Goal: Task Accomplishment & Management: Manage account settings

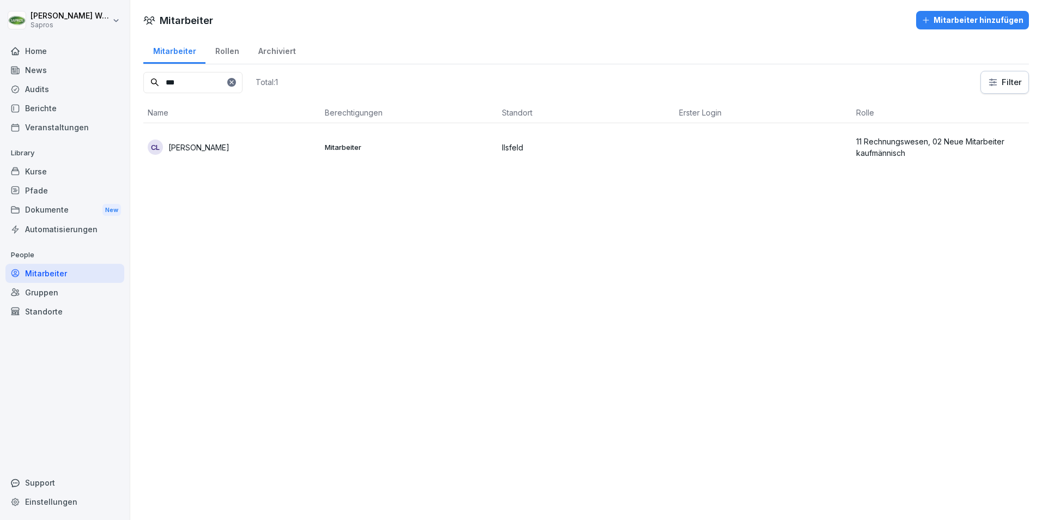
drag, startPoint x: 174, startPoint y: 84, endPoint x: 135, endPoint y: 79, distance: 39.0
click at [135, 79] on div "Mitarbeiter Rollen Archiviert *** Total: 1 Filter Name Berechtigungen Standort …" at bounding box center [586, 108] width 912 height 144
type input "***"
click at [895, 142] on p "05 Kommission, 01 Neue Mitarbeiter gewerblich" at bounding box center [940, 147] width 168 height 23
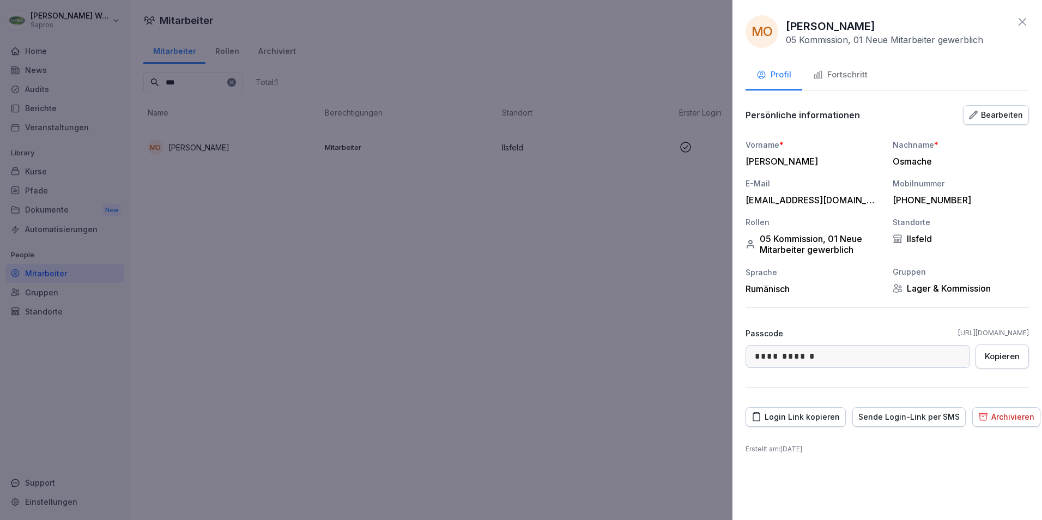
click at [835, 73] on div "Fortschritt" at bounding box center [840, 75] width 54 height 13
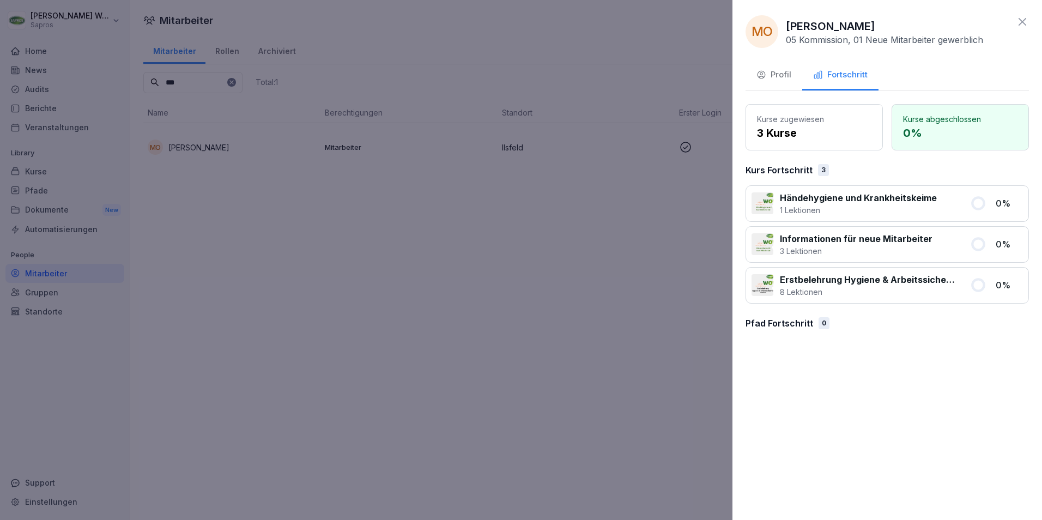
click at [677, 149] on div at bounding box center [521, 260] width 1042 height 520
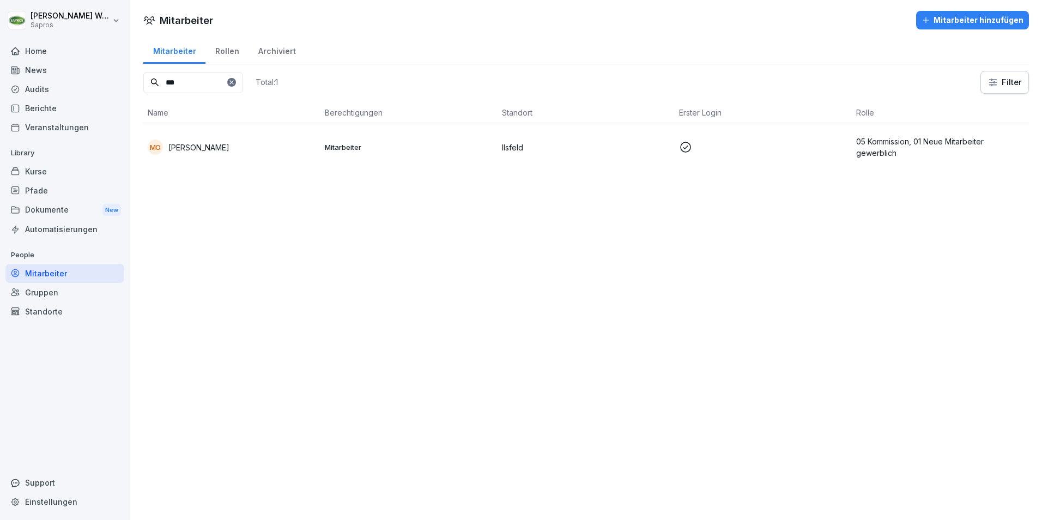
click at [683, 148] on icon at bounding box center [685, 147] width 13 height 13
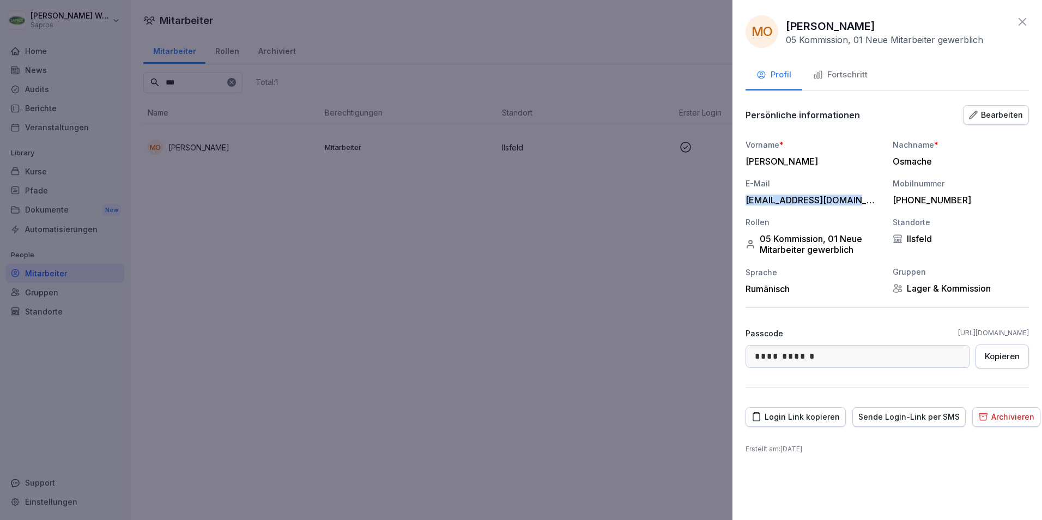
drag, startPoint x: 853, startPoint y: 201, endPoint x: 743, endPoint y: 201, distance: 110.1
click at [743, 201] on div "**********" at bounding box center [886, 260] width 309 height 520
copy div "[EMAIL_ADDRESS][DOMAIN_NAME]"
click at [853, 73] on div "Fortschritt" at bounding box center [840, 75] width 54 height 13
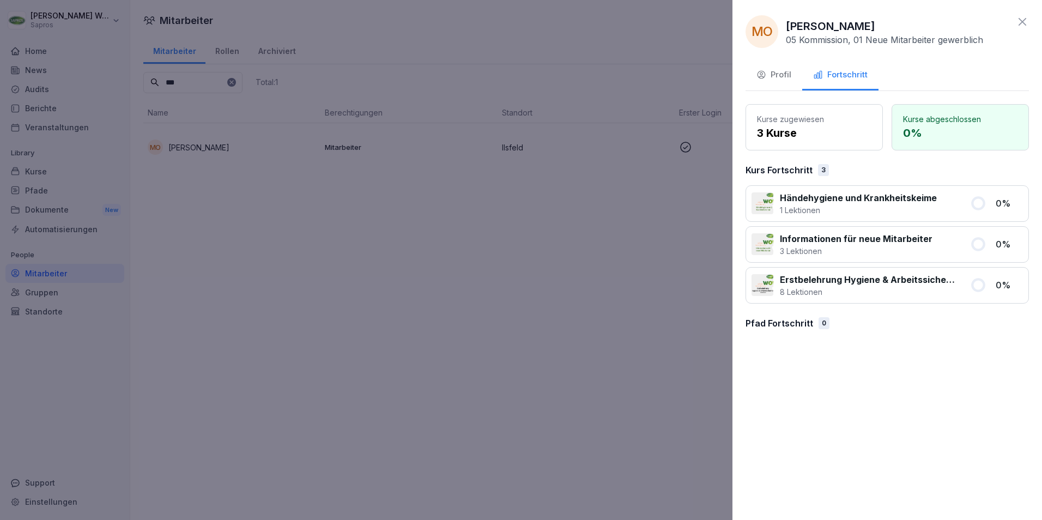
drag, startPoint x: 1023, startPoint y: 22, endPoint x: 680, endPoint y: 82, distance: 347.9
click at [1023, 22] on icon at bounding box center [1022, 22] width 8 height 8
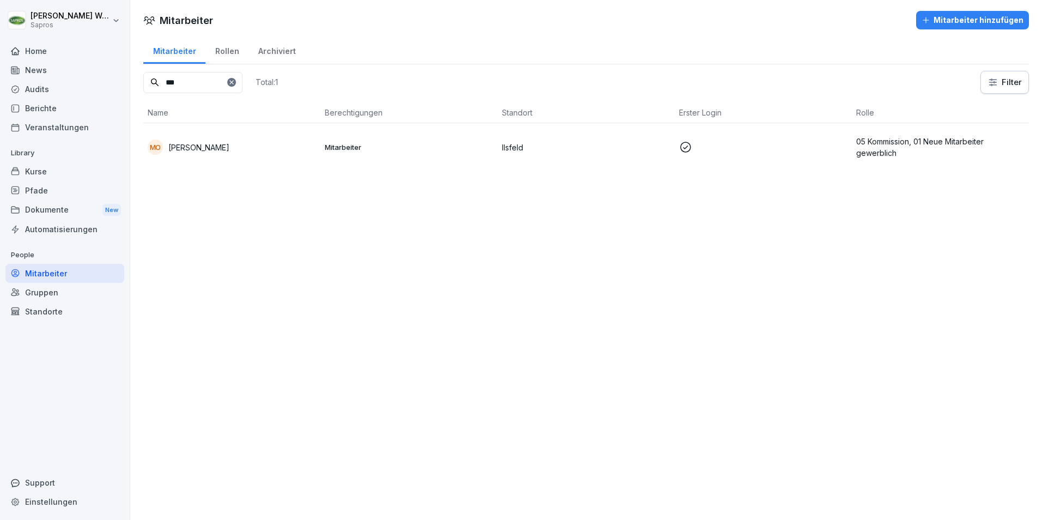
click at [236, 83] on div at bounding box center [231, 82] width 9 height 9
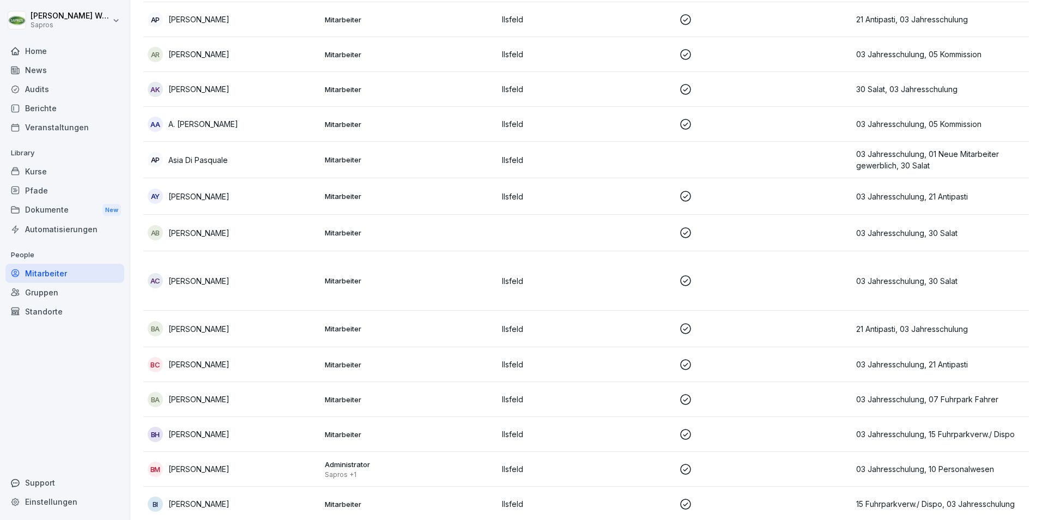
scroll to position [1199, 0]
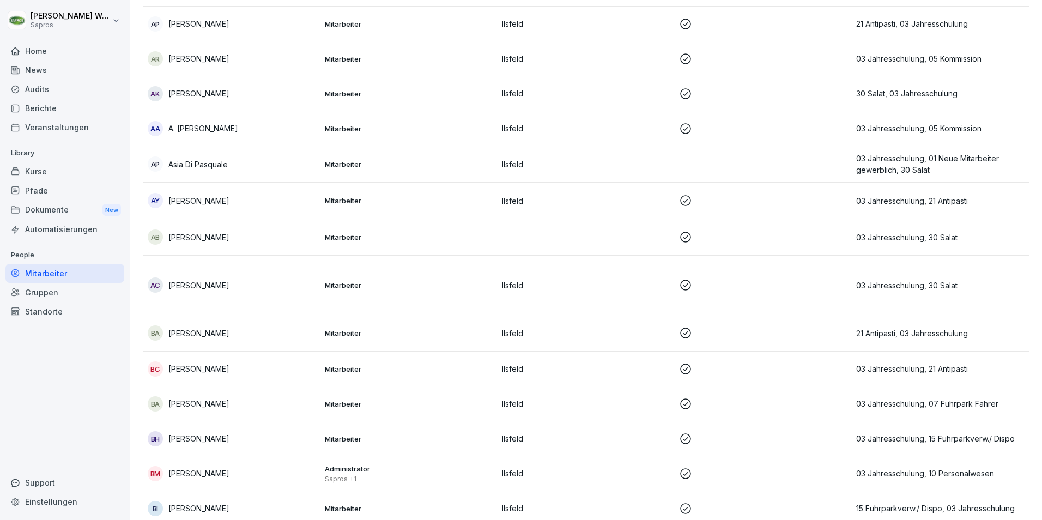
click at [192, 160] on p "Asia Di Pasquale" at bounding box center [197, 164] width 59 height 11
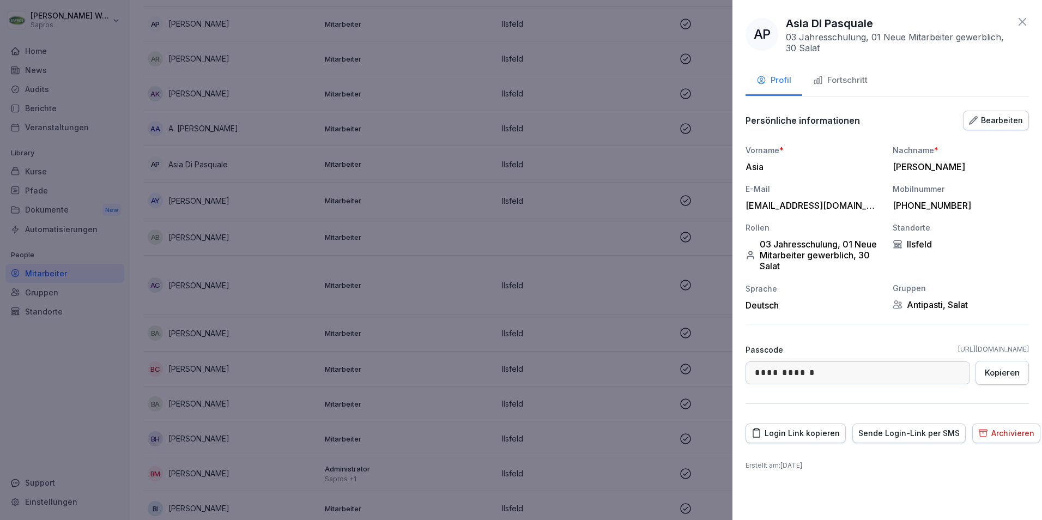
click at [823, 78] on div "Fortschritt" at bounding box center [840, 80] width 54 height 13
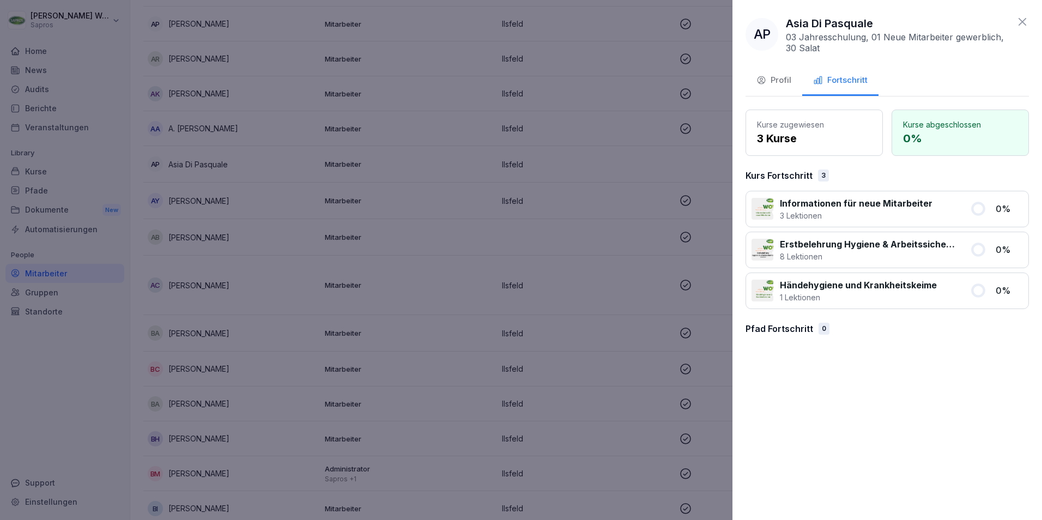
click at [790, 80] on div "Profil" at bounding box center [773, 80] width 35 height 13
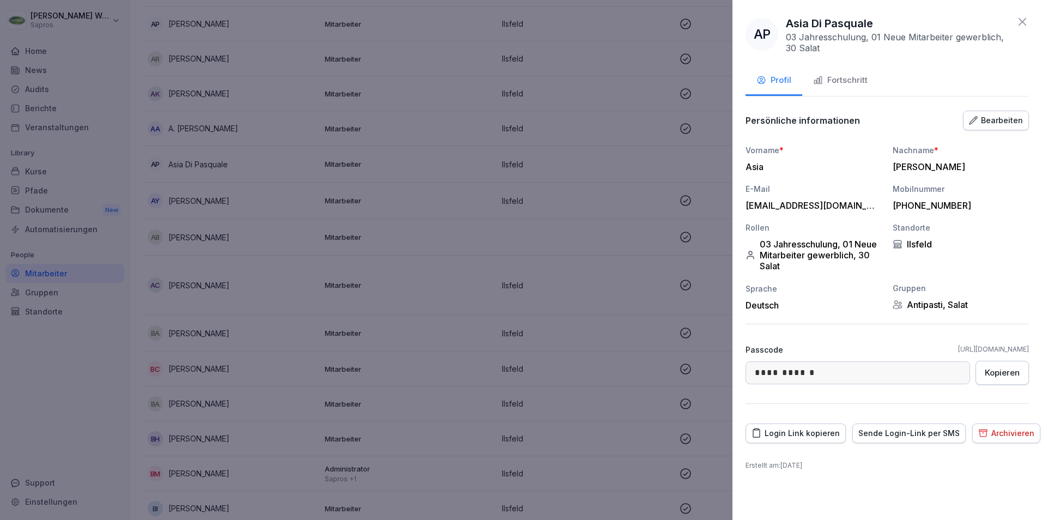
click at [852, 81] on div "Fortschritt" at bounding box center [840, 80] width 54 height 13
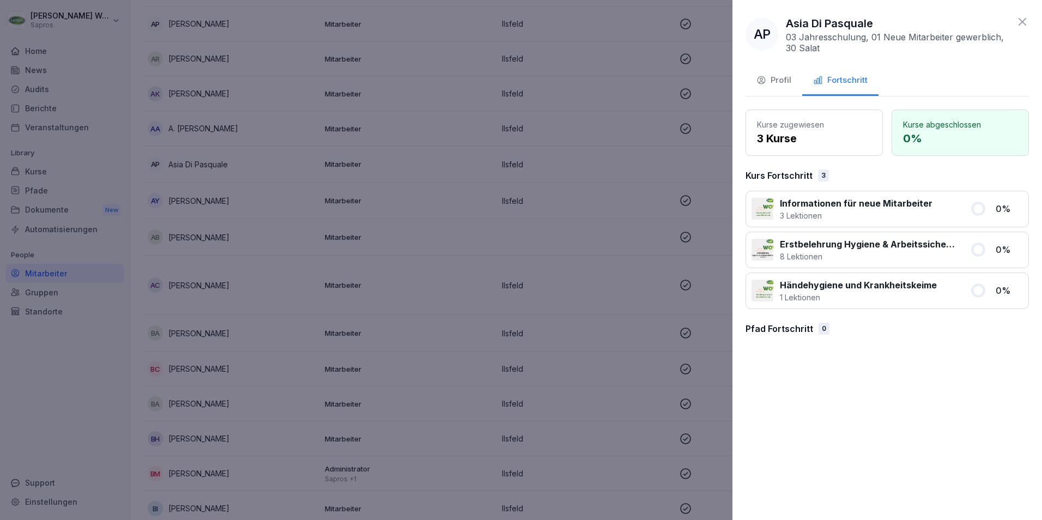
click at [1025, 26] on icon at bounding box center [1022, 21] width 13 height 13
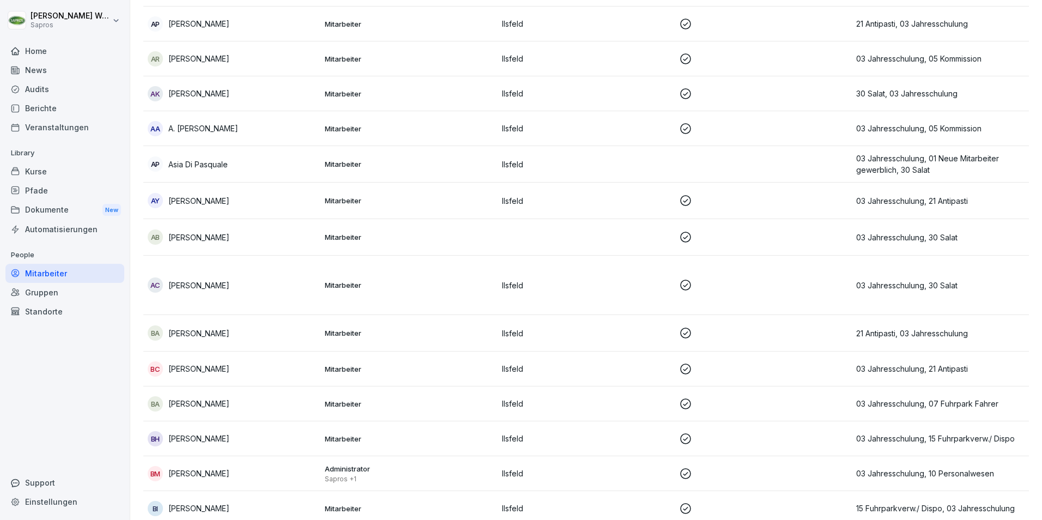
click at [207, 240] on p "[PERSON_NAME]" at bounding box center [198, 237] width 61 height 11
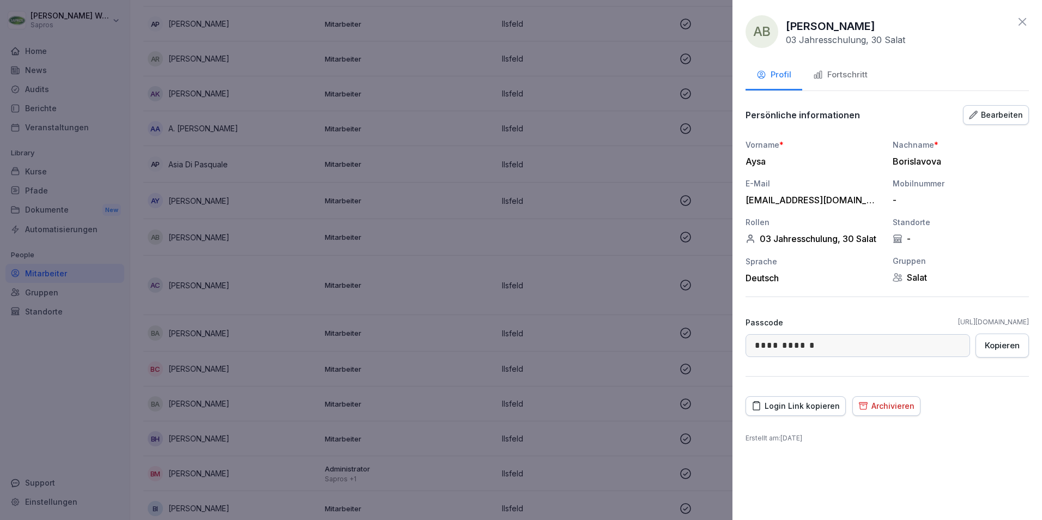
click at [994, 118] on div "Bearbeiten" at bounding box center [996, 115] width 54 height 12
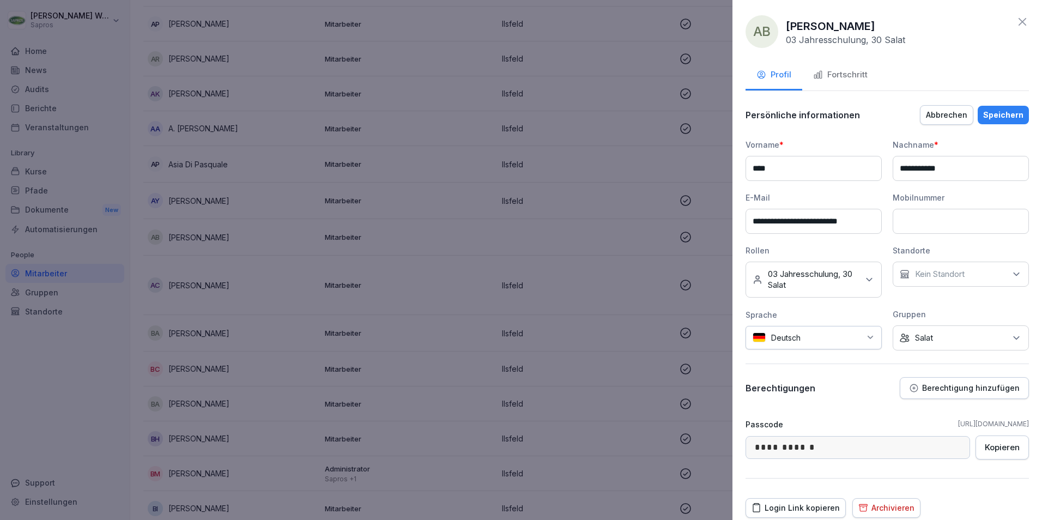
click at [1012, 275] on icon at bounding box center [1016, 274] width 11 height 11
click at [911, 325] on div "Ilsfeld" at bounding box center [959, 324] width 135 height 21
click at [1005, 110] on div "Speichern" at bounding box center [1003, 115] width 40 height 12
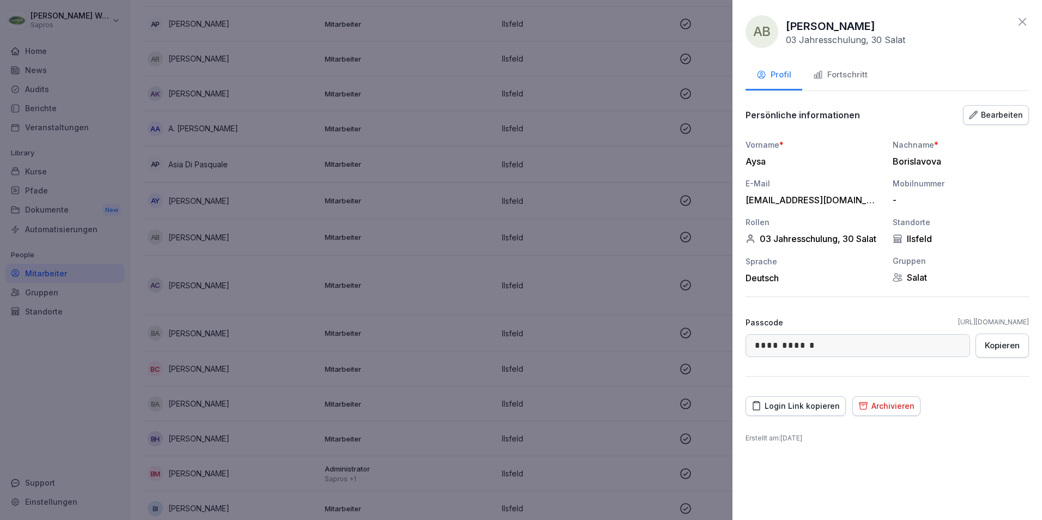
click at [573, 481] on div at bounding box center [521, 260] width 1042 height 520
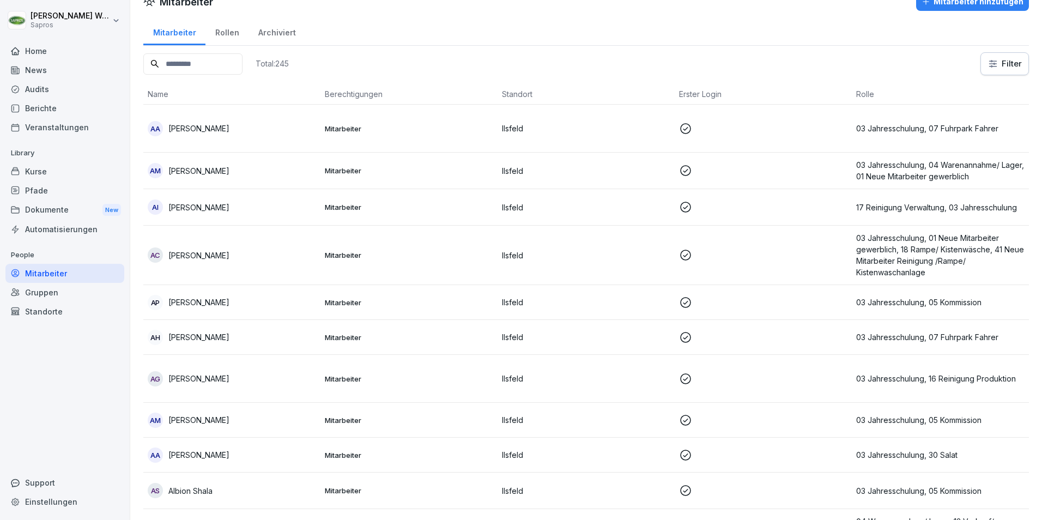
scroll to position [0, 0]
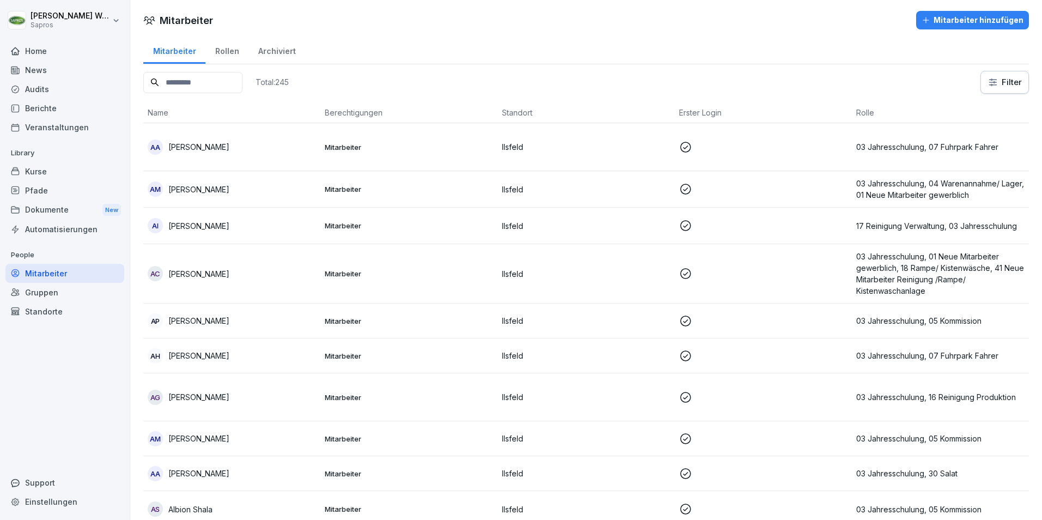
click at [187, 81] on input at bounding box center [192, 82] width 99 height 21
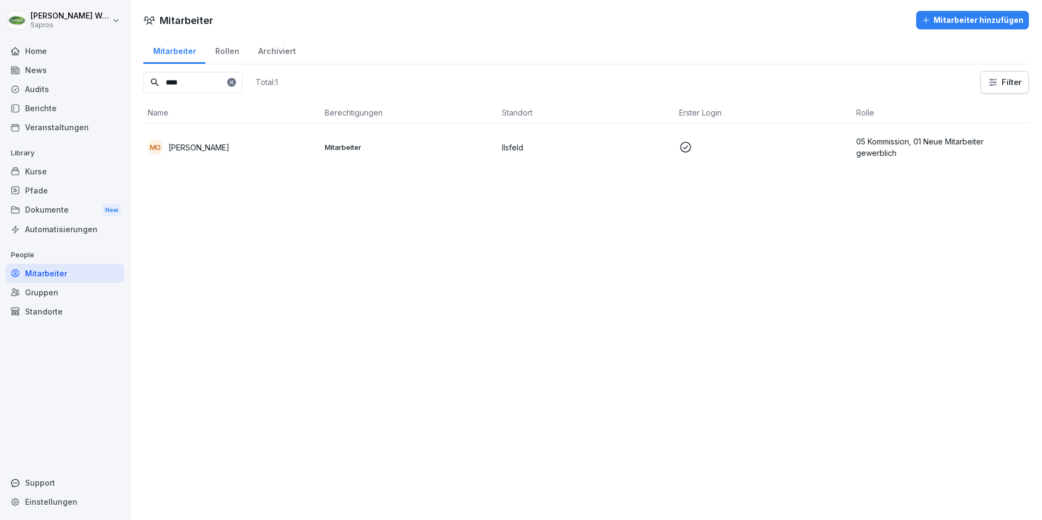
click at [865, 134] on td "05 Kommission, 01 Neue Mitarbeiter gewerblich" at bounding box center [940, 147] width 177 height 48
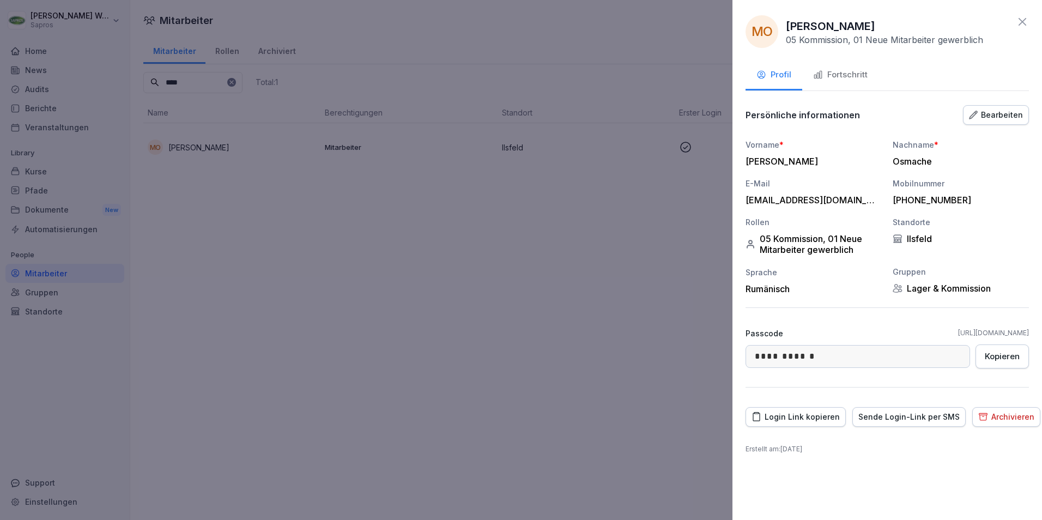
click at [998, 111] on div "Bearbeiten" at bounding box center [996, 115] width 54 height 12
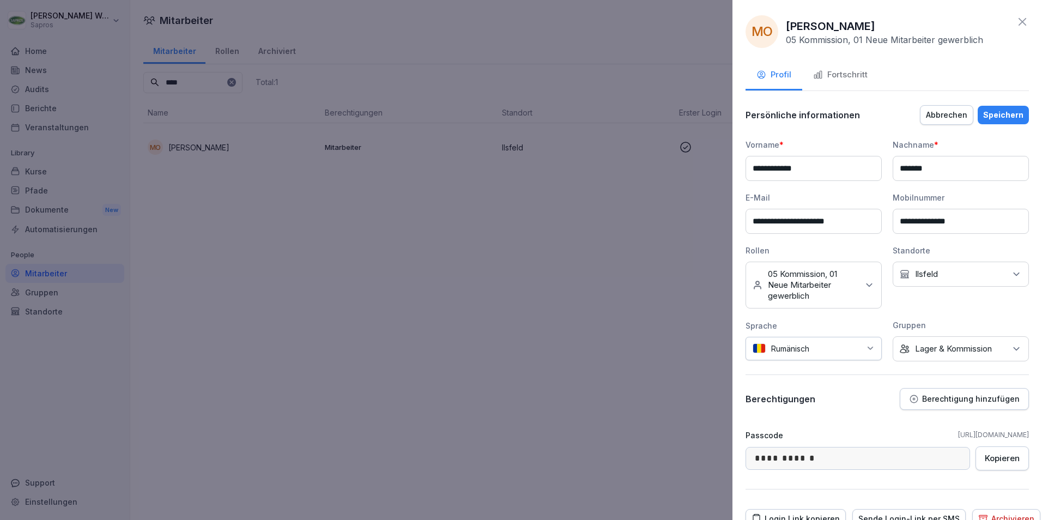
drag, startPoint x: 867, startPoint y: 282, endPoint x: 862, endPoint y: 288, distance: 7.3
click at [867, 282] on icon at bounding box center [869, 285] width 11 height 11
click at [760, 406] on button "03 Jahresschulung" at bounding box center [758, 407] width 10 height 10
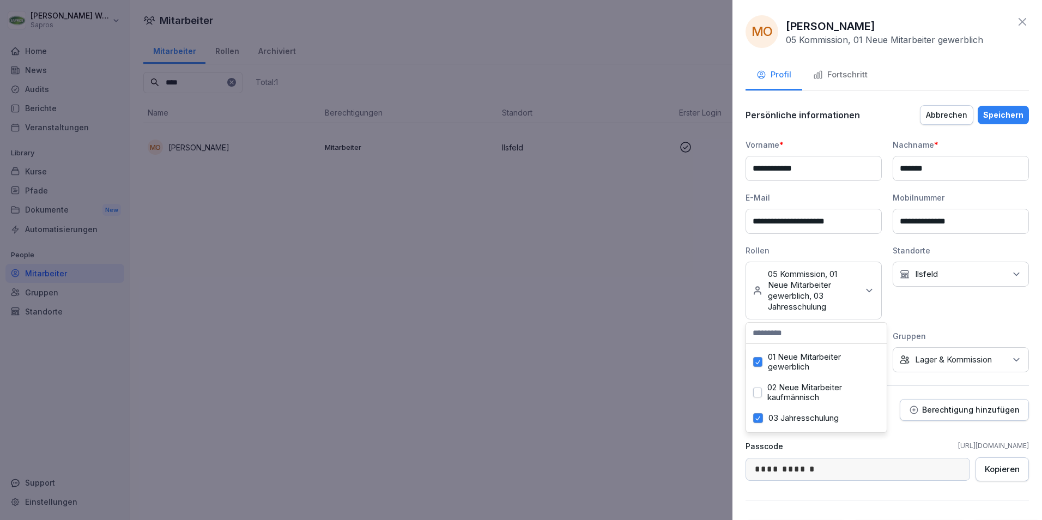
drag, startPoint x: 990, startPoint y: 112, endPoint x: 982, endPoint y: 122, distance: 12.4
click at [990, 112] on div "Speichern" at bounding box center [1003, 115] width 40 height 12
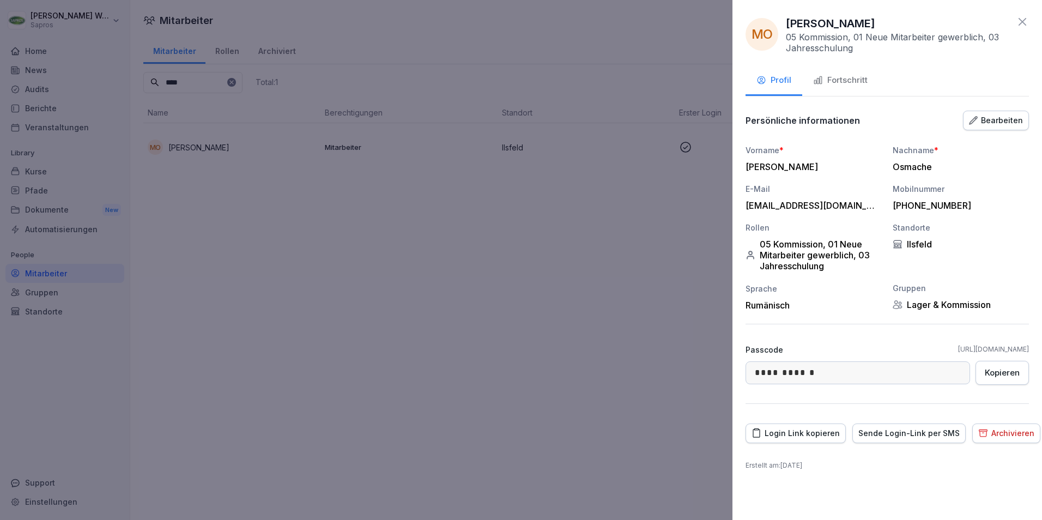
click at [207, 88] on div at bounding box center [521, 260] width 1042 height 520
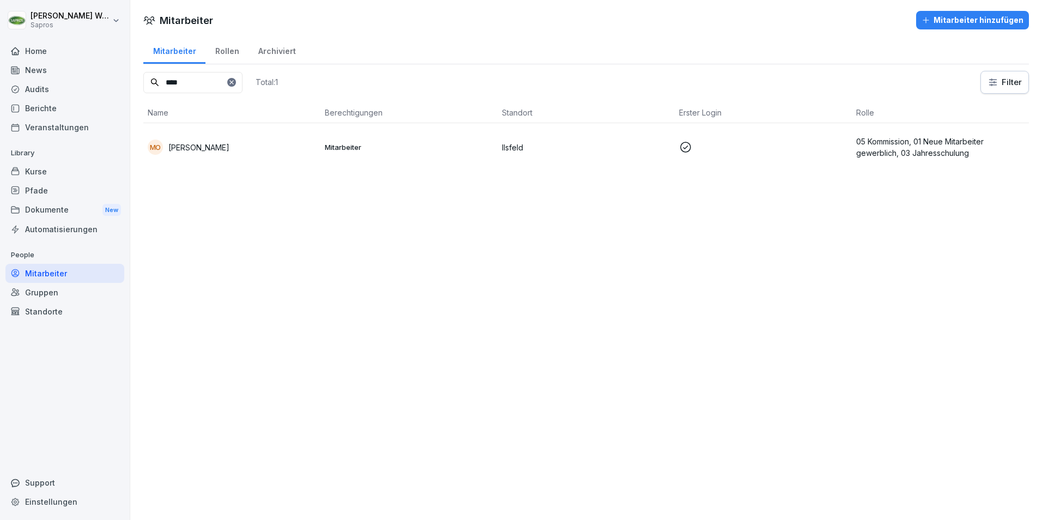
drag, startPoint x: 202, startPoint y: 82, endPoint x: 149, endPoint y: 80, distance: 53.4
click at [149, 80] on input "****" at bounding box center [192, 82] width 99 height 21
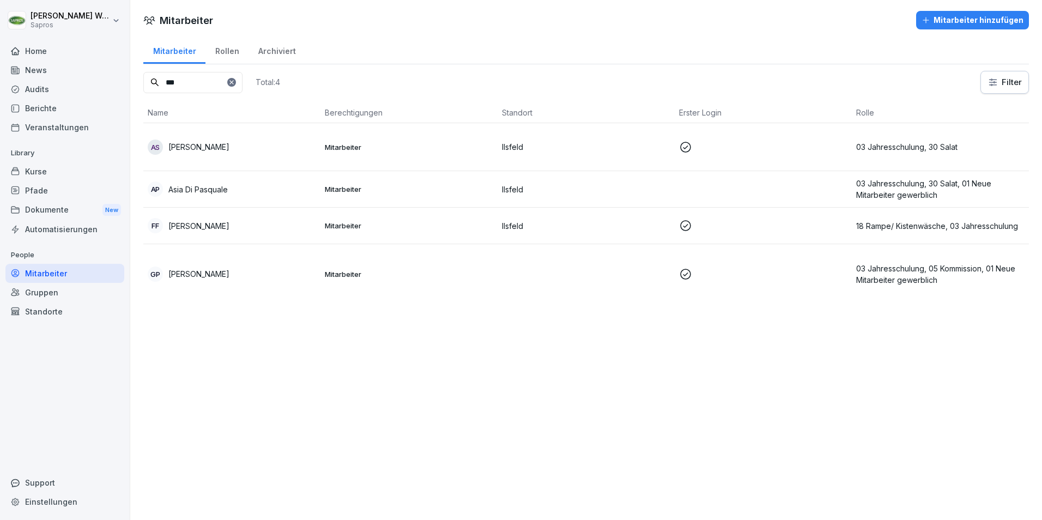
click at [869, 189] on p "03 Jahresschulung, 30 Salat, 01 Neue Mitarbeiter gewerblich" at bounding box center [940, 189] width 168 height 23
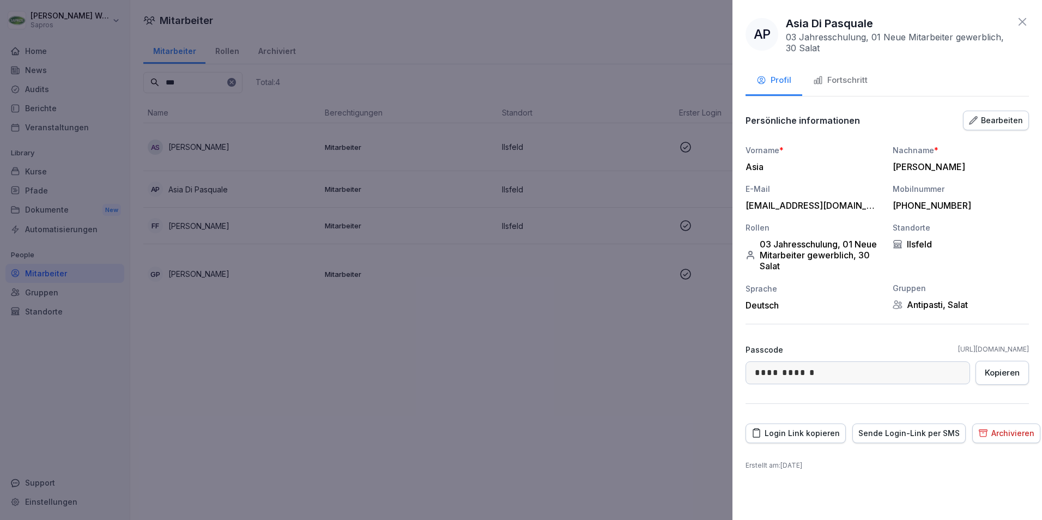
click at [1025, 19] on icon at bounding box center [1022, 22] width 8 height 8
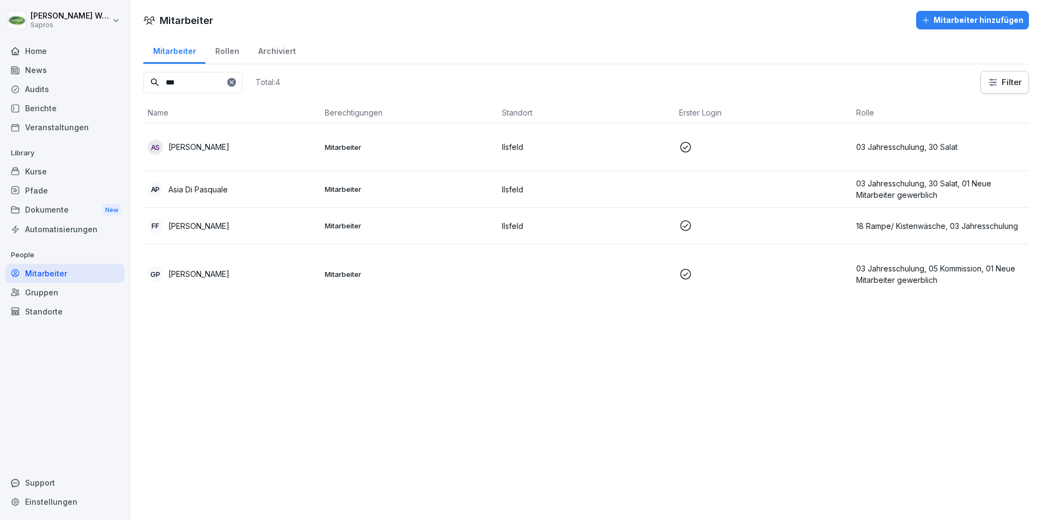
drag, startPoint x: 150, startPoint y: 78, endPoint x: 144, endPoint y: 78, distance: 6.6
click at [145, 78] on input "**" at bounding box center [192, 82] width 99 height 21
type input "**"
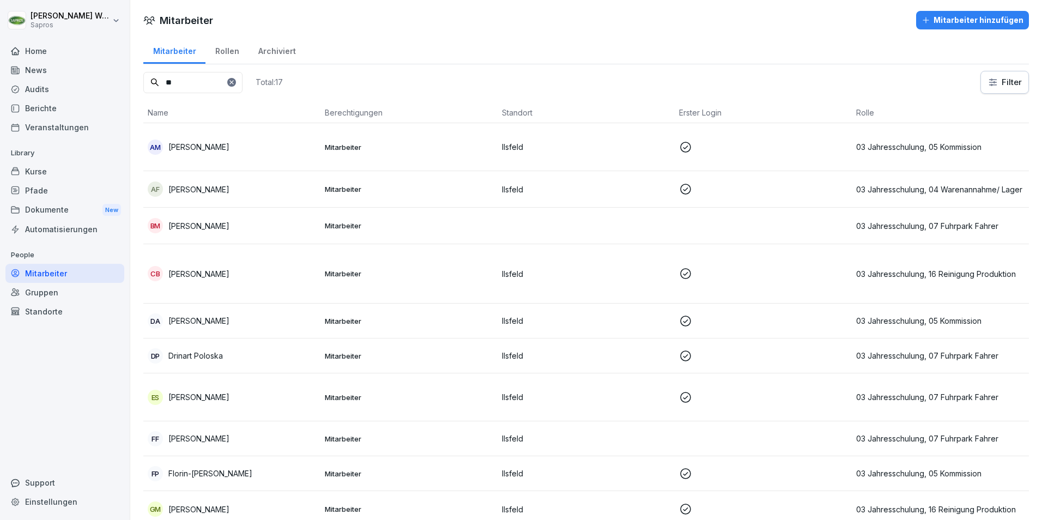
drag, startPoint x: 151, startPoint y: 75, endPoint x: 131, endPoint y: 72, distance: 20.9
click at [131, 72] on div "Mitarbeiter Rollen Archiviert ** Total: 17 Filter Name Berechtigungen Standort …" at bounding box center [586, 419] width 912 height 766
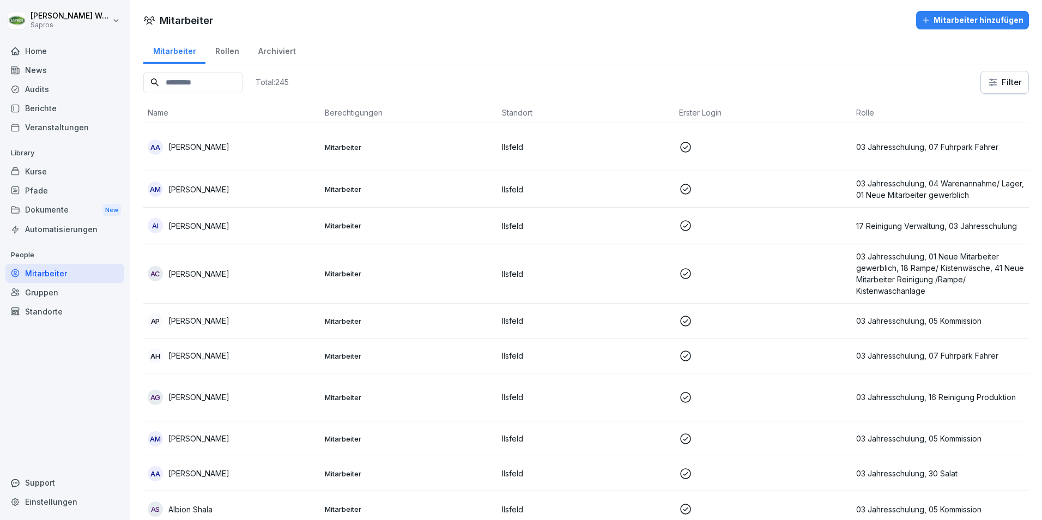
click at [216, 85] on input at bounding box center [192, 82] width 99 height 21
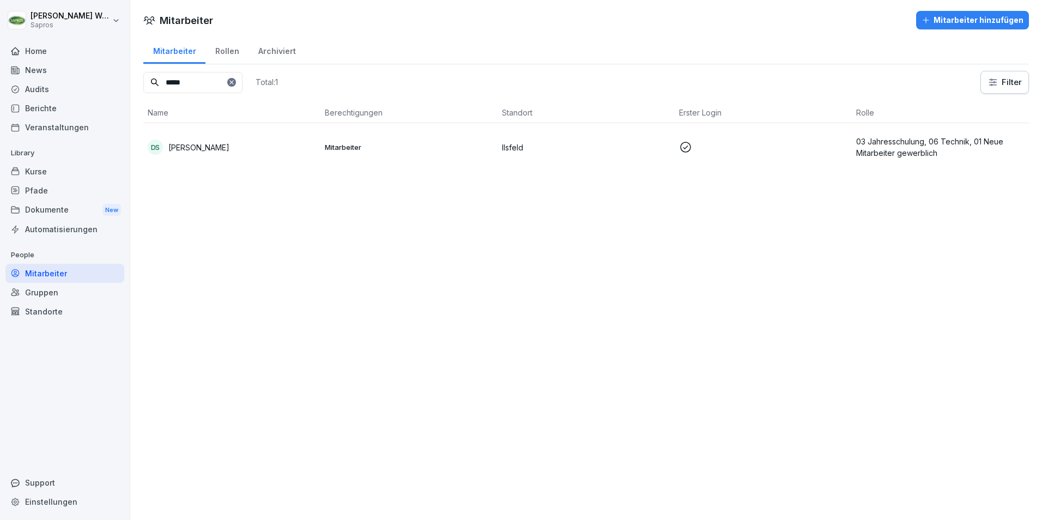
click at [924, 147] on p "03 Jahresschulung, 06 Technik, 01 Neue Mitarbeiter gewerblich" at bounding box center [940, 147] width 168 height 23
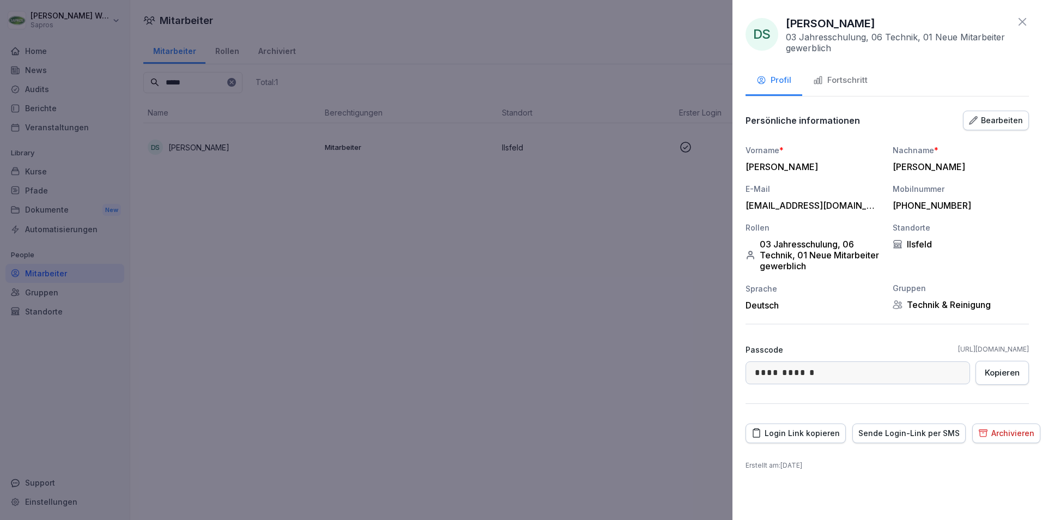
click at [1023, 20] on icon at bounding box center [1022, 21] width 13 height 13
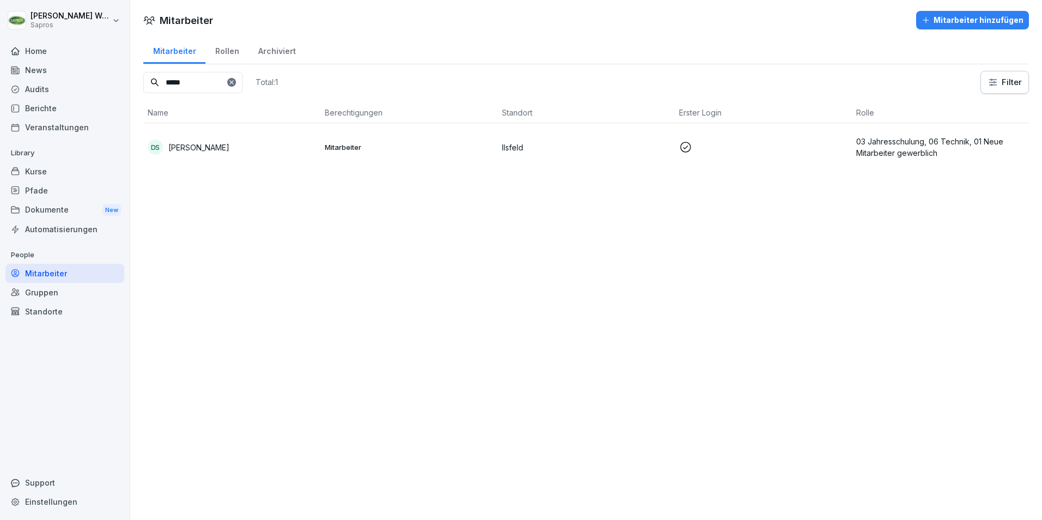
drag, startPoint x: 118, startPoint y: 88, endPoint x: 98, endPoint y: 88, distance: 20.2
click at [98, 88] on div "[PERSON_NAME] Sapros Home News Audits Berichte Veranstaltungen Library Kurse Pf…" at bounding box center [521, 260] width 1042 height 520
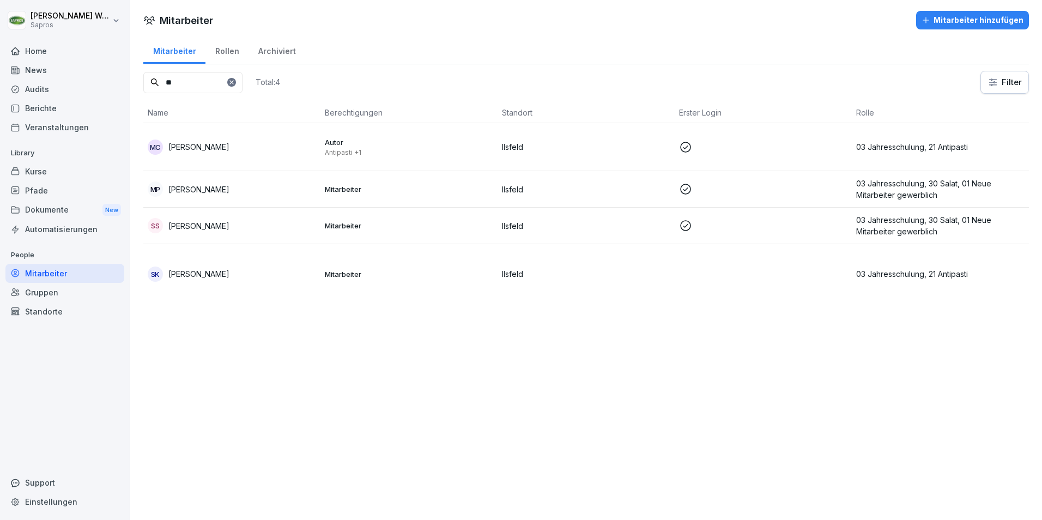
click at [193, 224] on p "[PERSON_NAME]" at bounding box center [198, 225] width 61 height 11
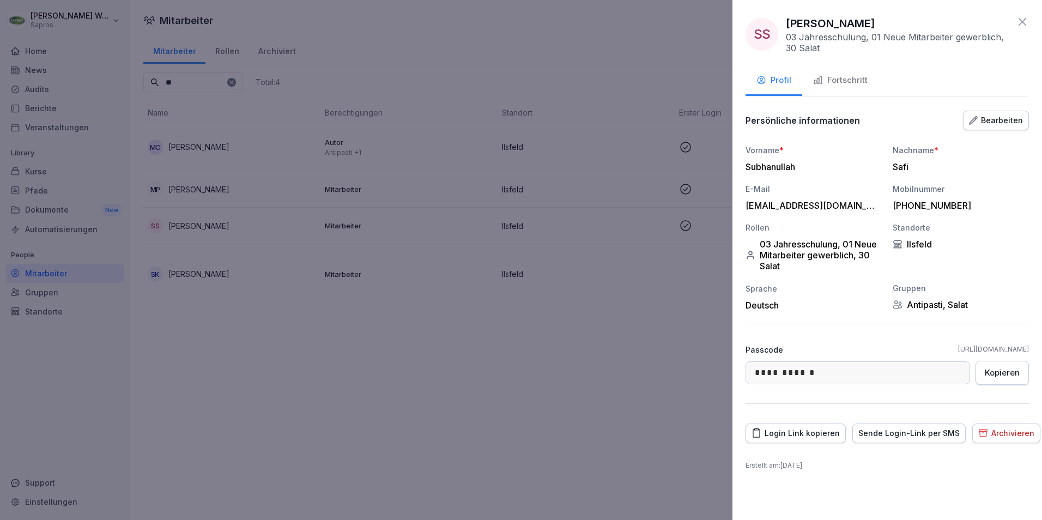
click at [1009, 124] on div "Bearbeiten" at bounding box center [996, 120] width 54 height 12
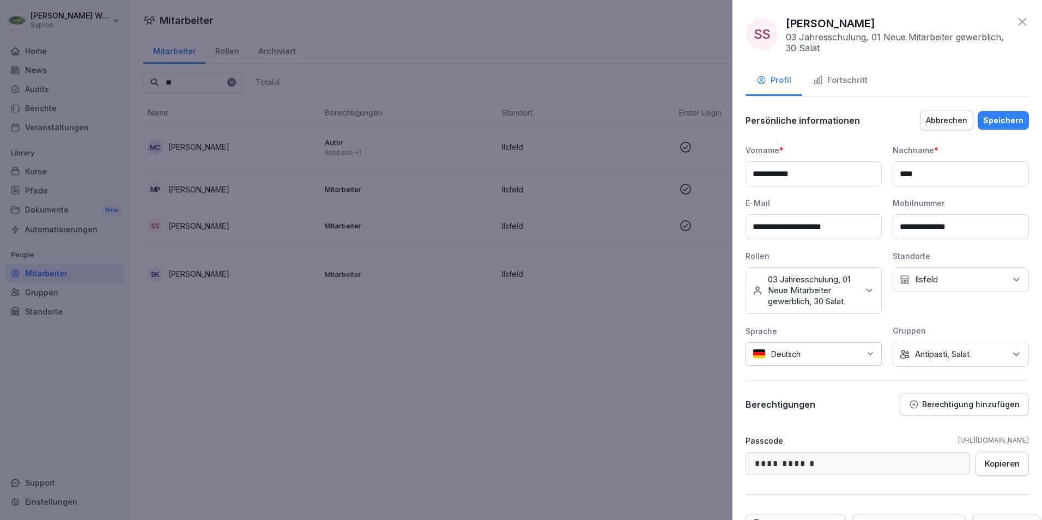
click at [369, 375] on div at bounding box center [521, 260] width 1042 height 520
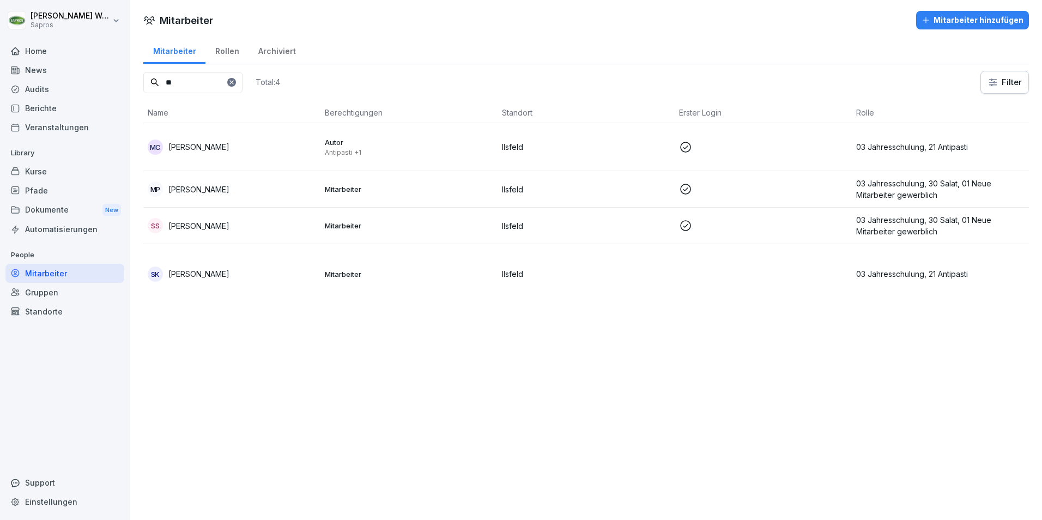
drag, startPoint x: 195, startPoint y: 86, endPoint x: 127, endPoint y: 77, distance: 68.1
click at [127, 77] on div "[PERSON_NAME] Sapros Home News Audits Berichte Veranstaltungen Library Kurse Pf…" at bounding box center [521, 260] width 1042 height 520
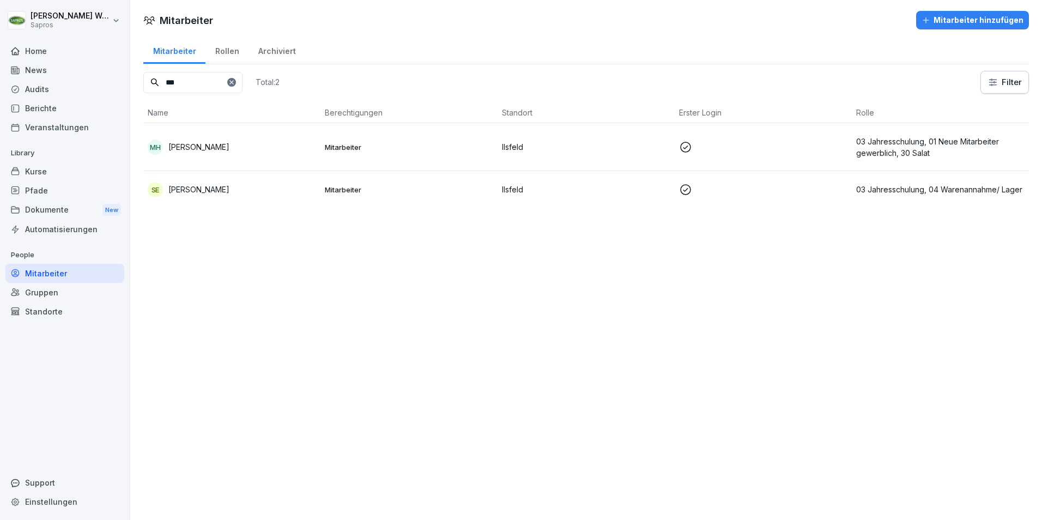
drag, startPoint x: 145, startPoint y: 86, endPoint x: 125, endPoint y: 86, distance: 20.2
click at [125, 86] on div "[PERSON_NAME] Sapros Home News Audits Berichte Veranstaltungen Library Kurse Pf…" at bounding box center [521, 260] width 1042 height 520
click at [904, 153] on p "11 Rechnungswesen, 02 Neue Mitarbeiter kaufmännisch" at bounding box center [940, 147] width 168 height 23
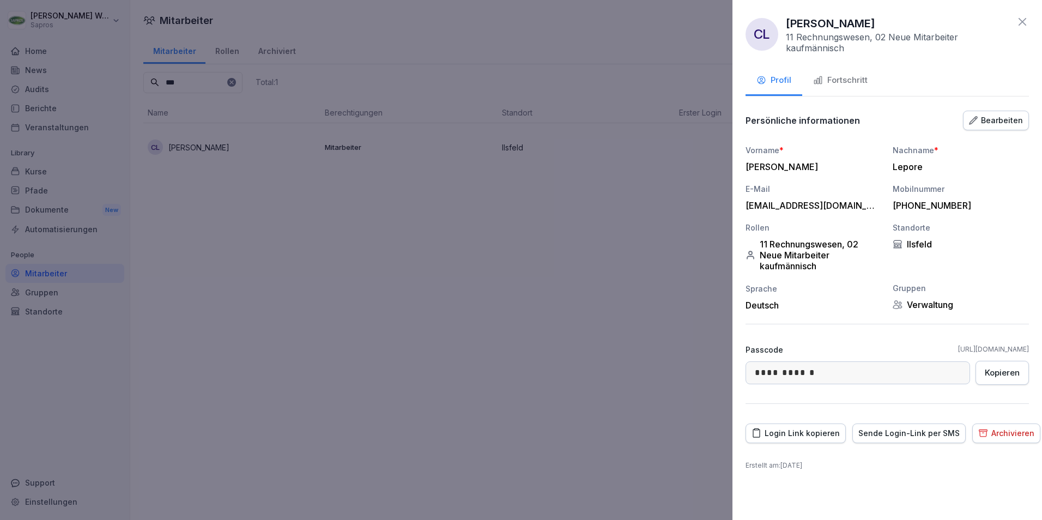
drag, startPoint x: 987, startPoint y: 120, endPoint x: 861, endPoint y: 148, distance: 128.8
click at [987, 120] on div "Bearbeiten" at bounding box center [996, 120] width 54 height 12
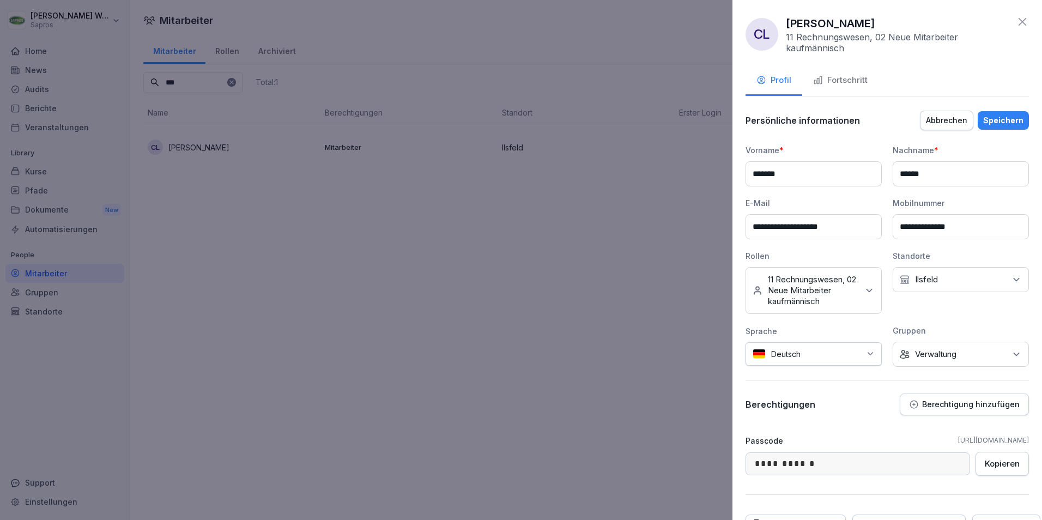
click at [864, 288] on icon at bounding box center [869, 290] width 11 height 11
click at [795, 410] on label "03 Jahresschulung" at bounding box center [803, 413] width 70 height 10
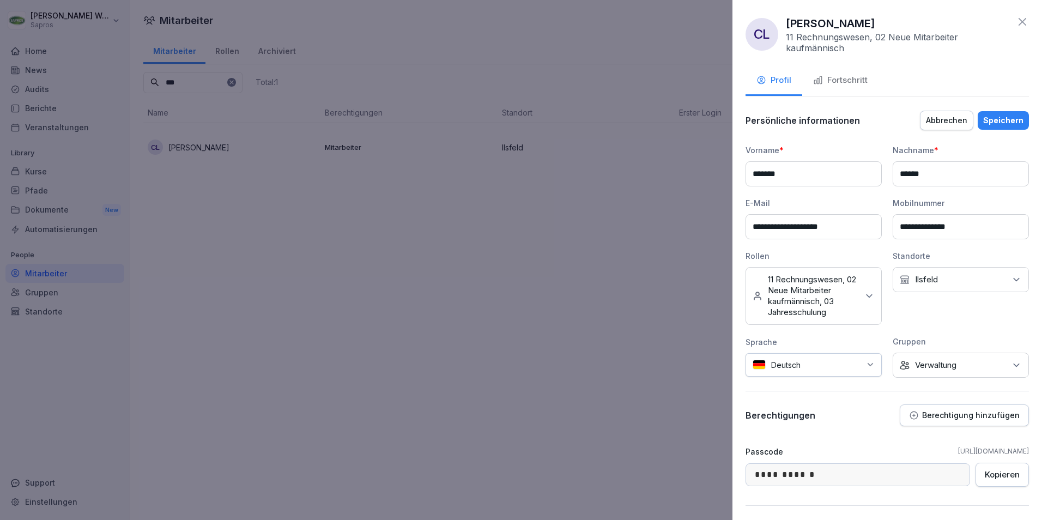
click at [987, 121] on div "Speichern" at bounding box center [1003, 120] width 40 height 12
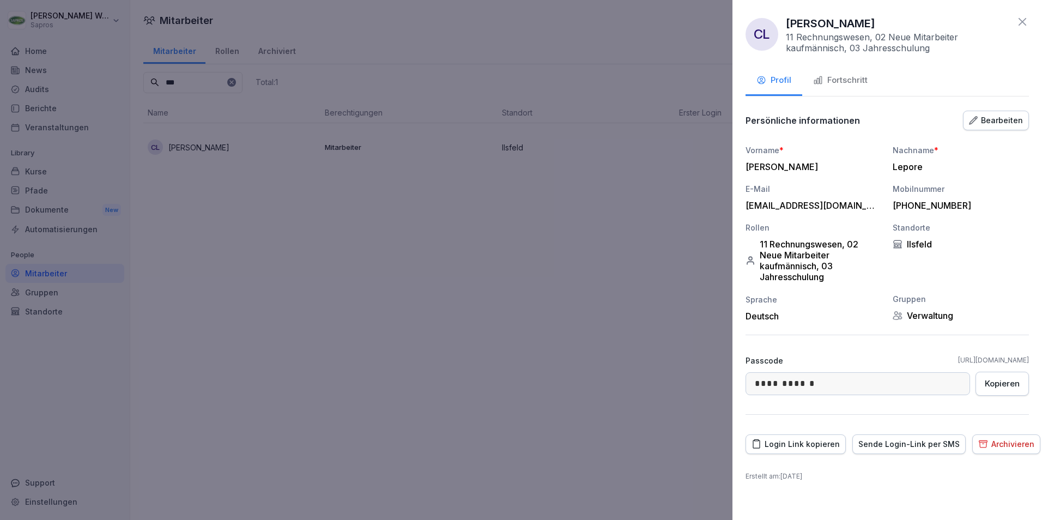
drag, startPoint x: 1021, startPoint y: 21, endPoint x: 994, endPoint y: 23, distance: 26.8
click at [1020, 21] on icon at bounding box center [1022, 21] width 13 height 13
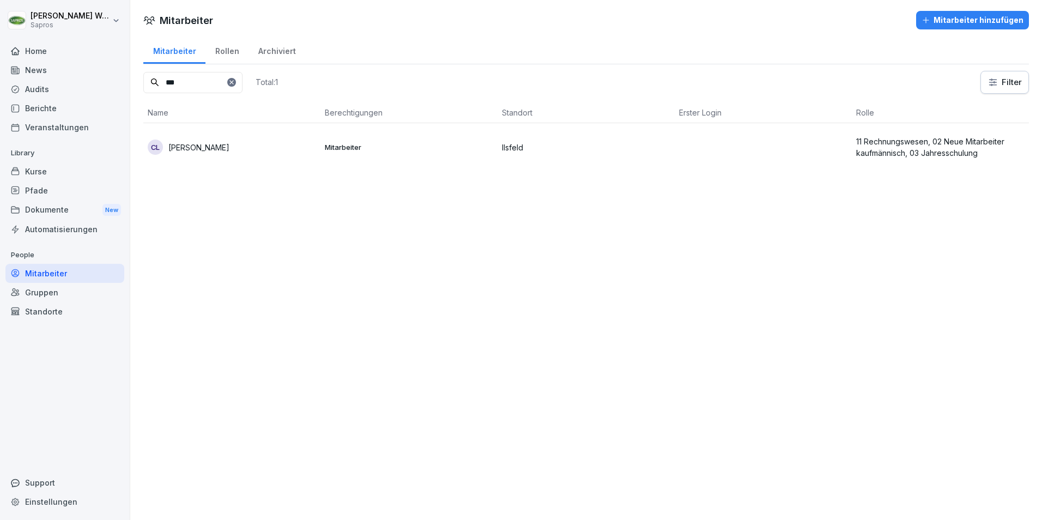
click at [108, 85] on div "[PERSON_NAME] Sapros Home News Audits Berichte Veranstaltungen Library Kurse Pf…" at bounding box center [521, 260] width 1042 height 520
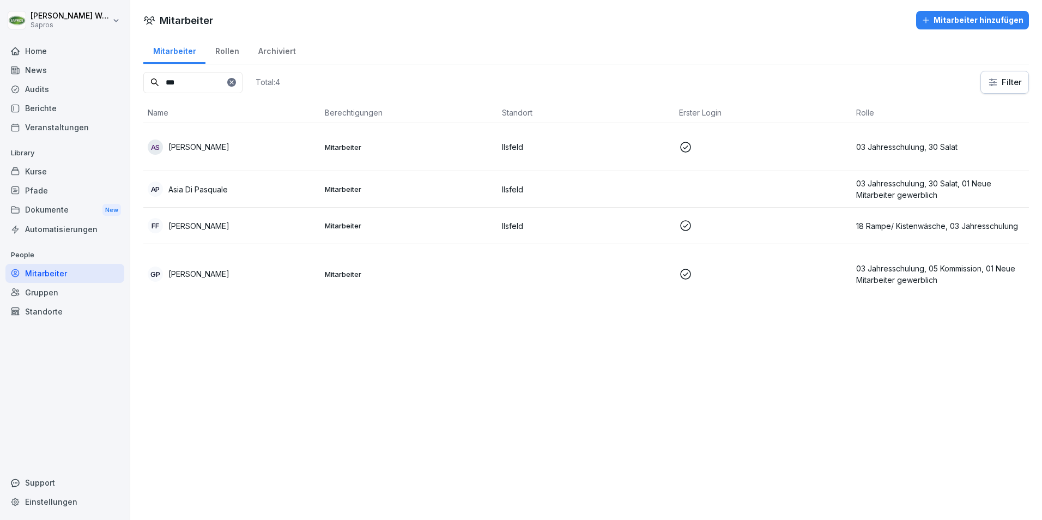
type input "**"
click at [185, 183] on div "AP Asia Di Pasquale" at bounding box center [232, 188] width 168 height 15
